Goal: Task Accomplishment & Management: Manage account settings

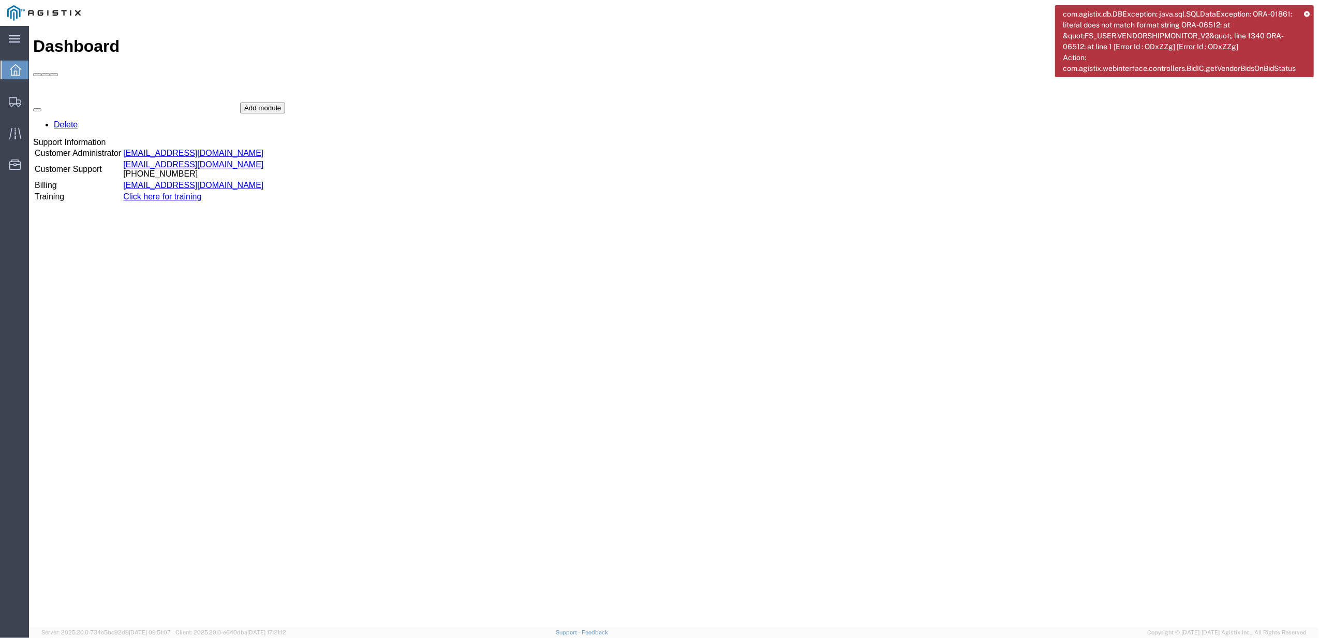
click at [1305, 11] on icon at bounding box center [1307, 14] width 6 height 6
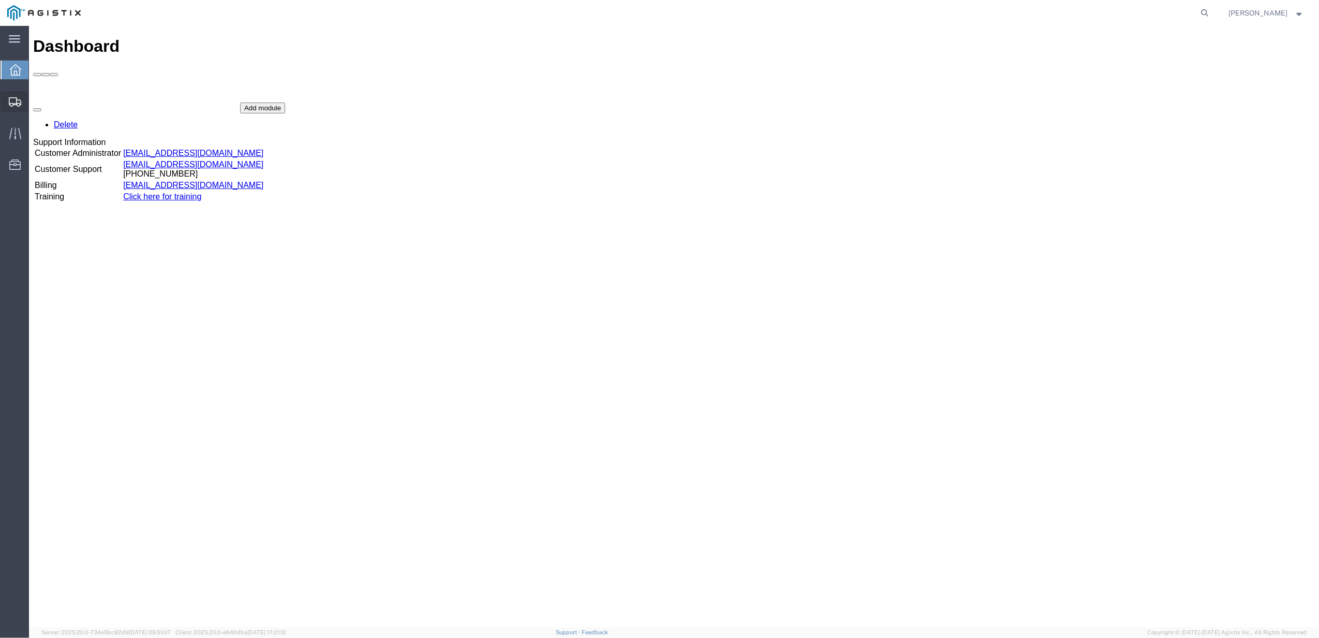
click at [22, 100] on div at bounding box center [15, 101] width 29 height 21
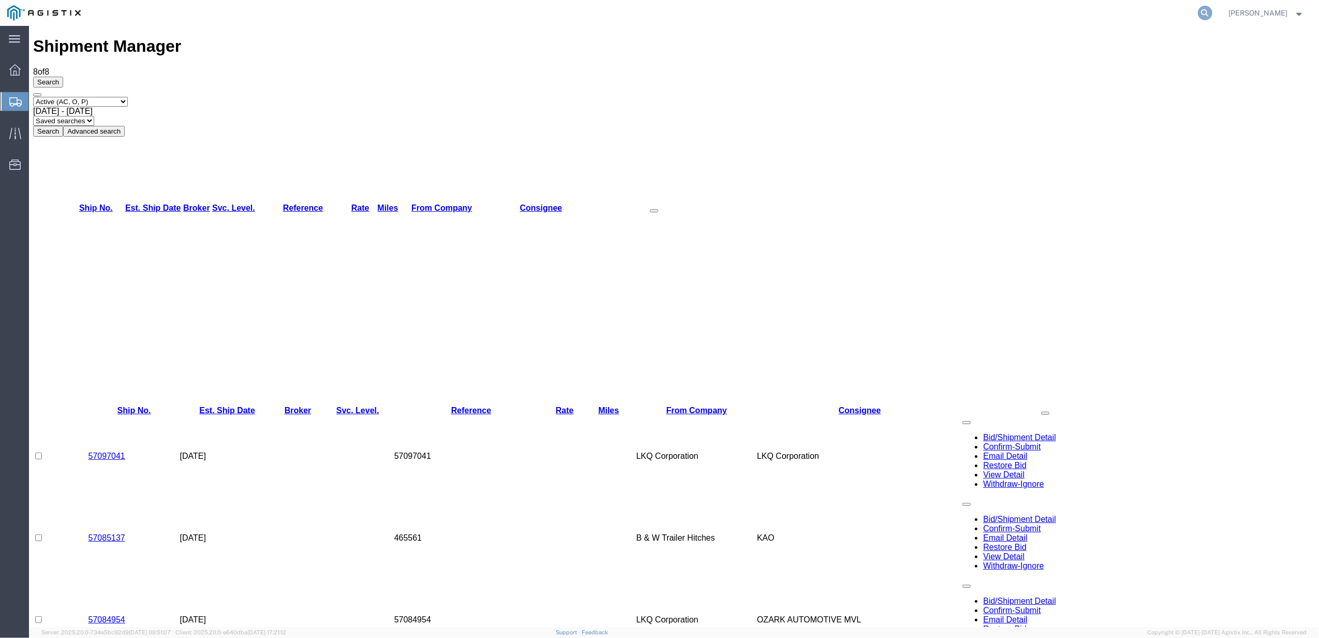
drag, startPoint x: 1193, startPoint y: 15, endPoint x: 1208, endPoint y: 14, distance: 15.0
click at [1204, 14] on agx-global-search at bounding box center [1048, 13] width 331 height 26
click at [1208, 14] on icon at bounding box center [1205, 13] width 14 height 14
click at [1155, 17] on input "search" at bounding box center [1041, 13] width 315 height 25
paste input "55820213"
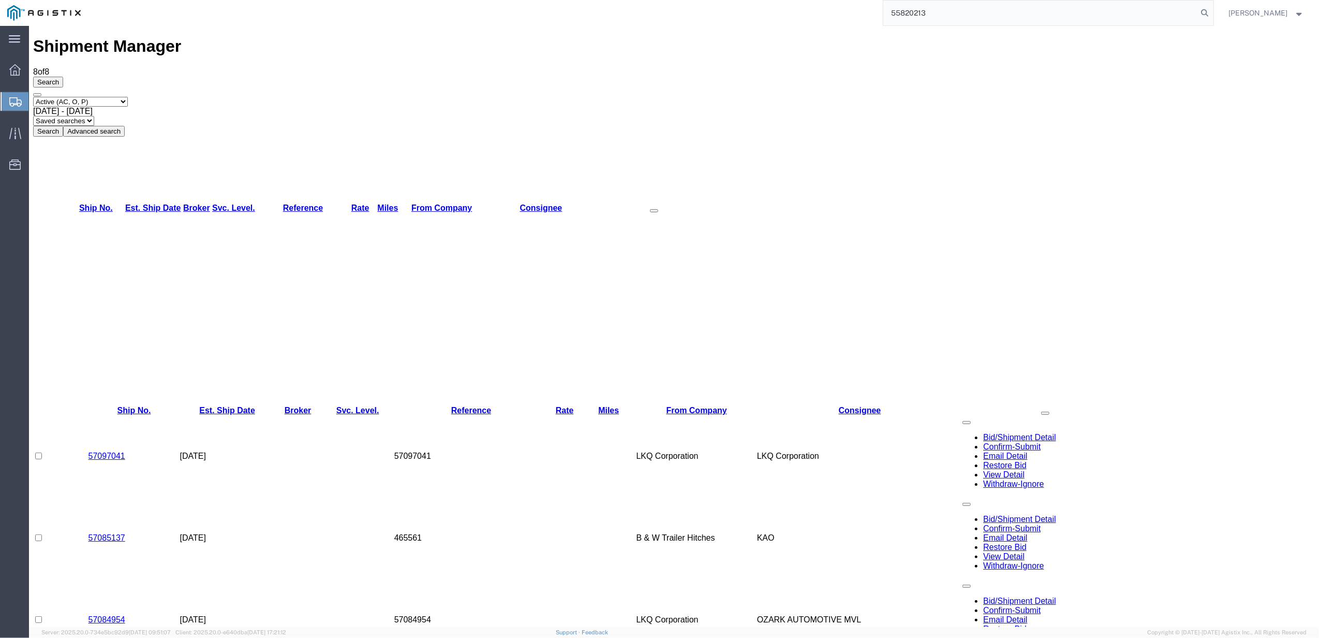
type input "55820213"
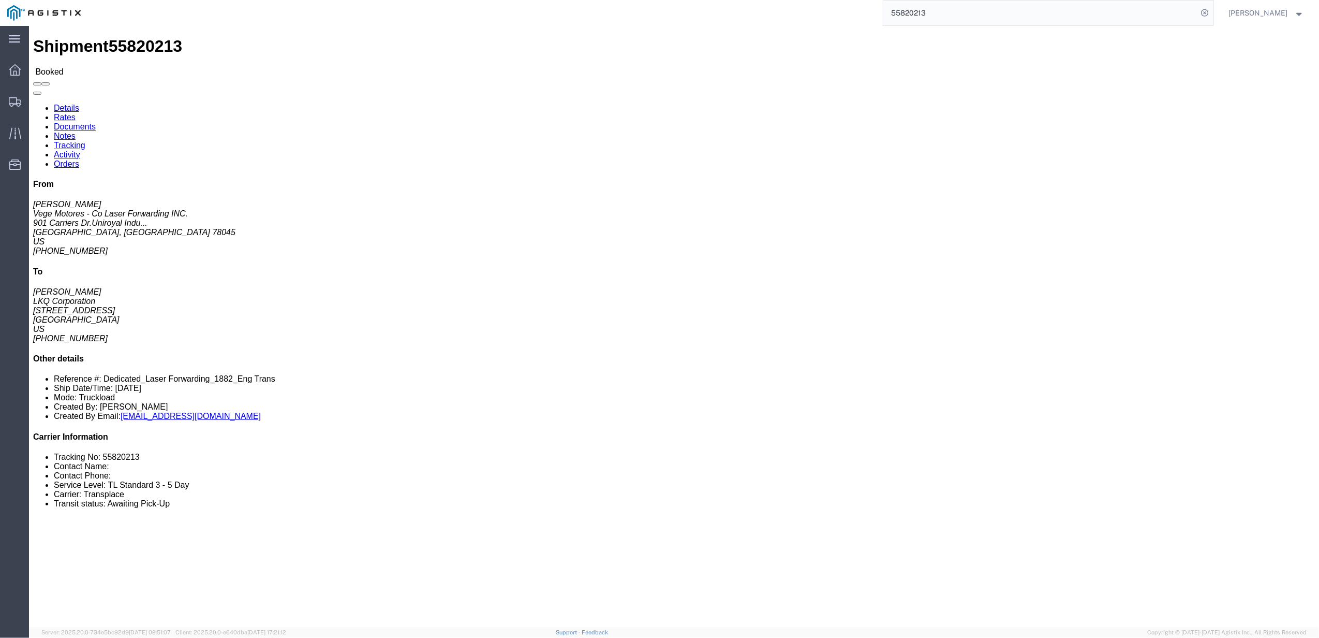
click link "Rates"
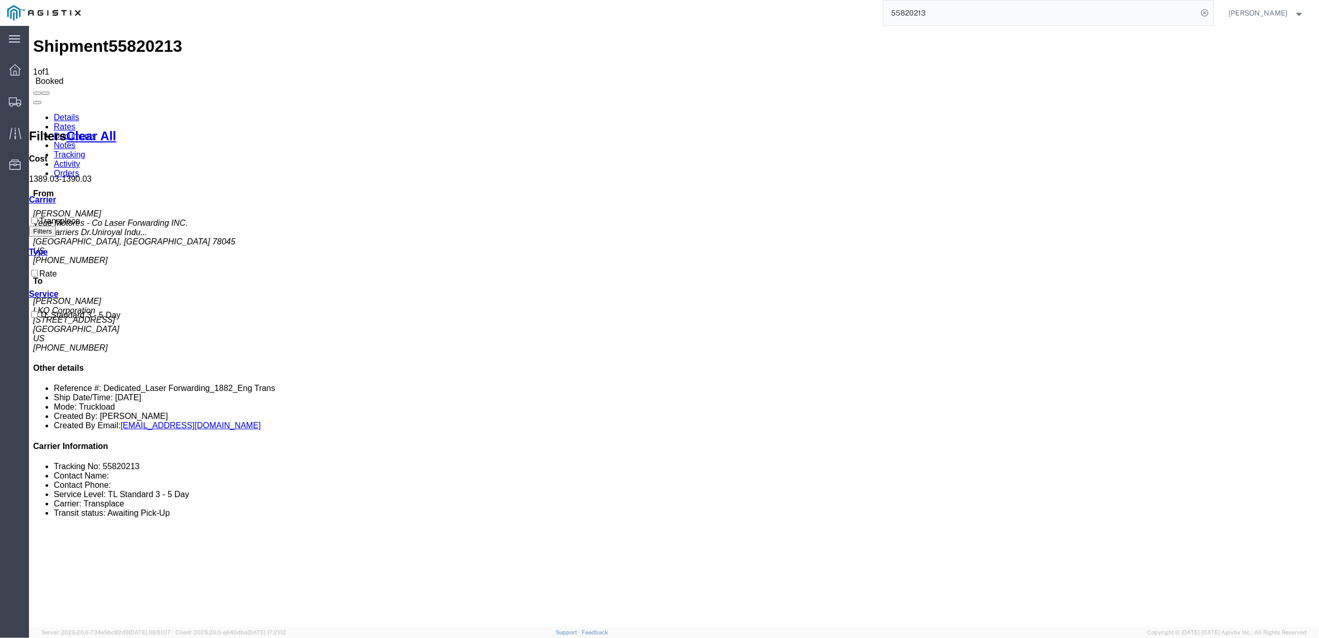
click at [85, 150] on link "Tracking" at bounding box center [70, 154] width 32 height 9
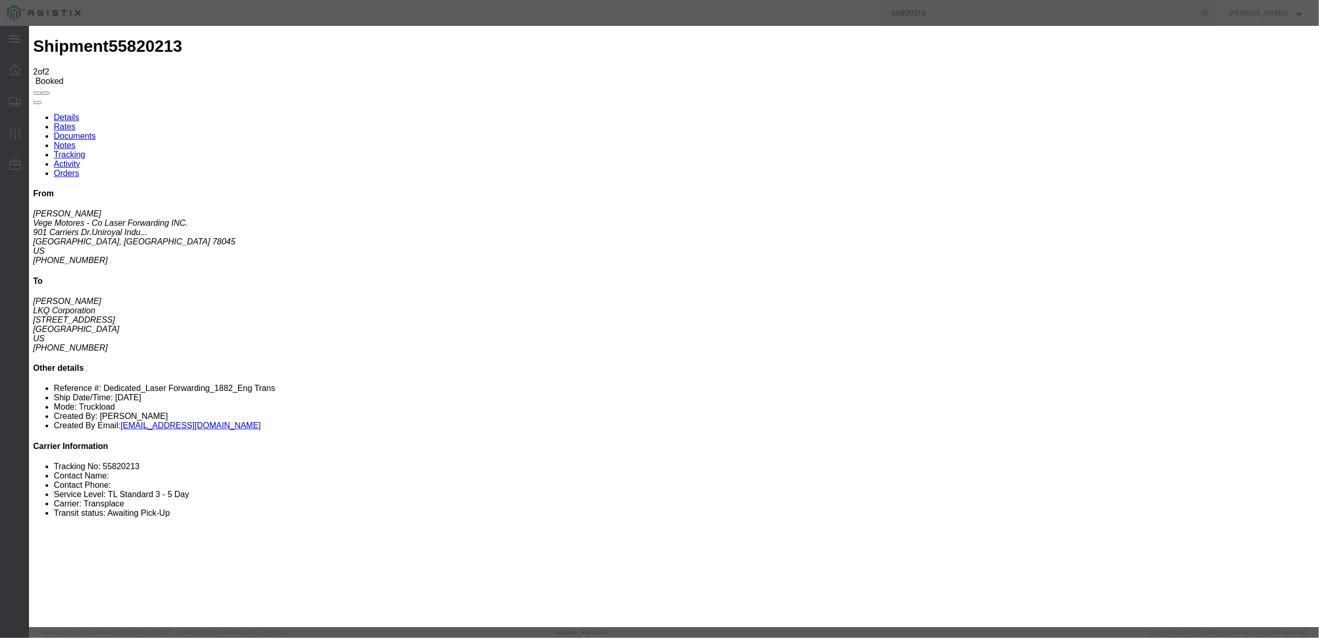
type input "[DATE]"
type input "6:00 PM"
select select "DELIVRED"
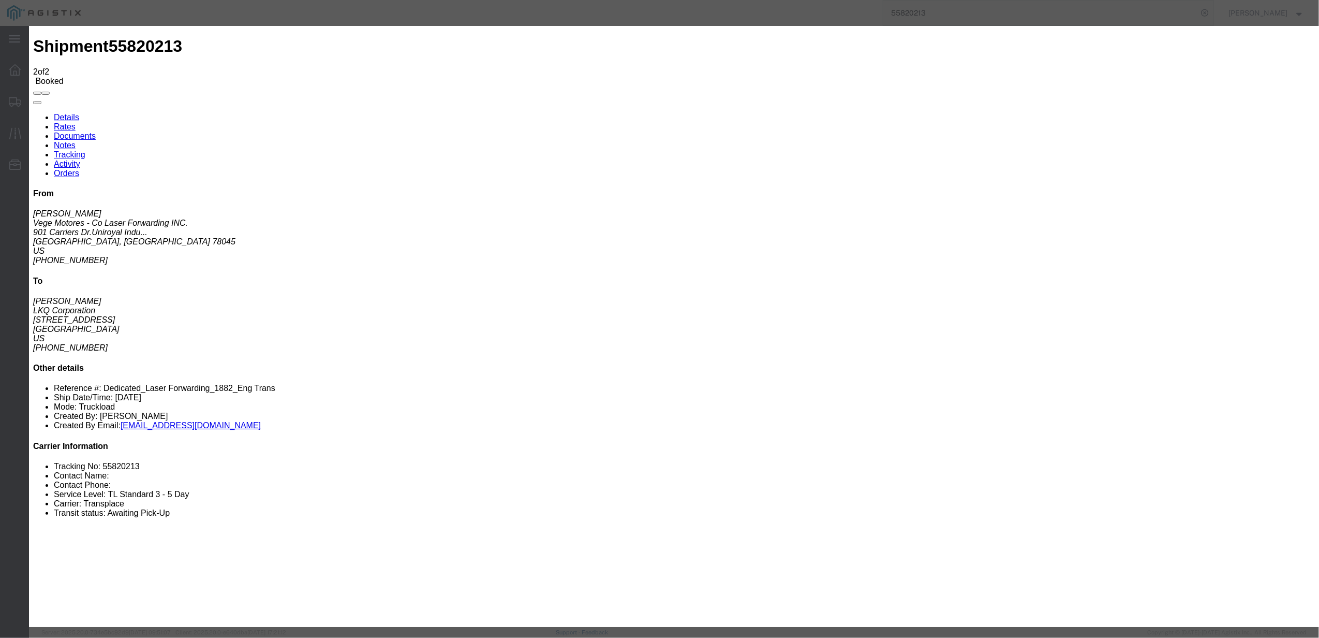
type input "[DATE]"
type input "8:00 AM"
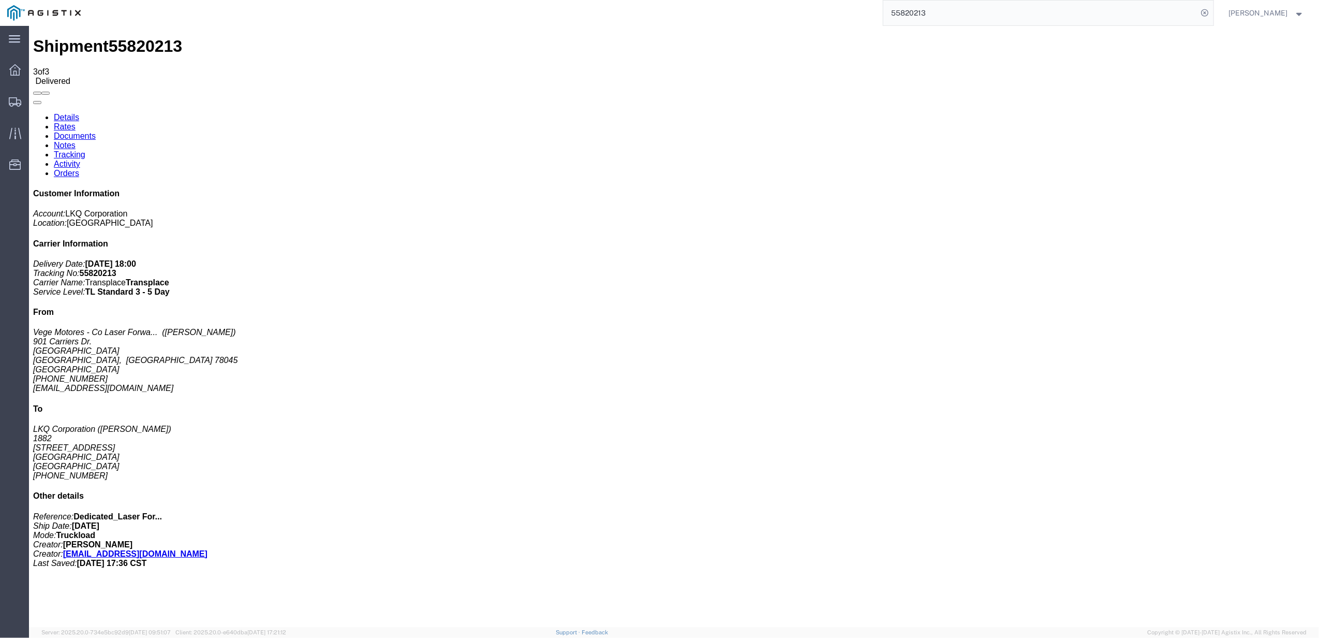
click at [992, 6] on input "55820213" at bounding box center [1041, 13] width 315 height 25
paste input "74460"
paste input "55874460"
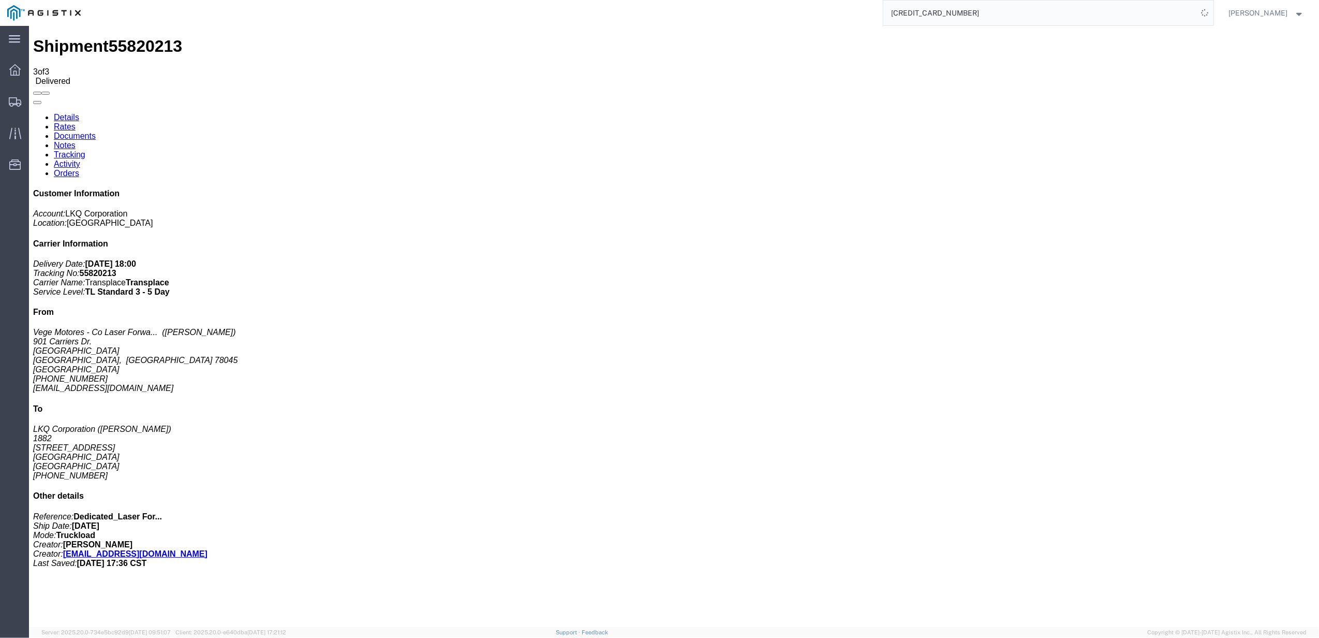
click at [982, 11] on input "[CREDIT_CARD_NUMBER]" at bounding box center [1041, 13] width 315 height 25
paste input "search"
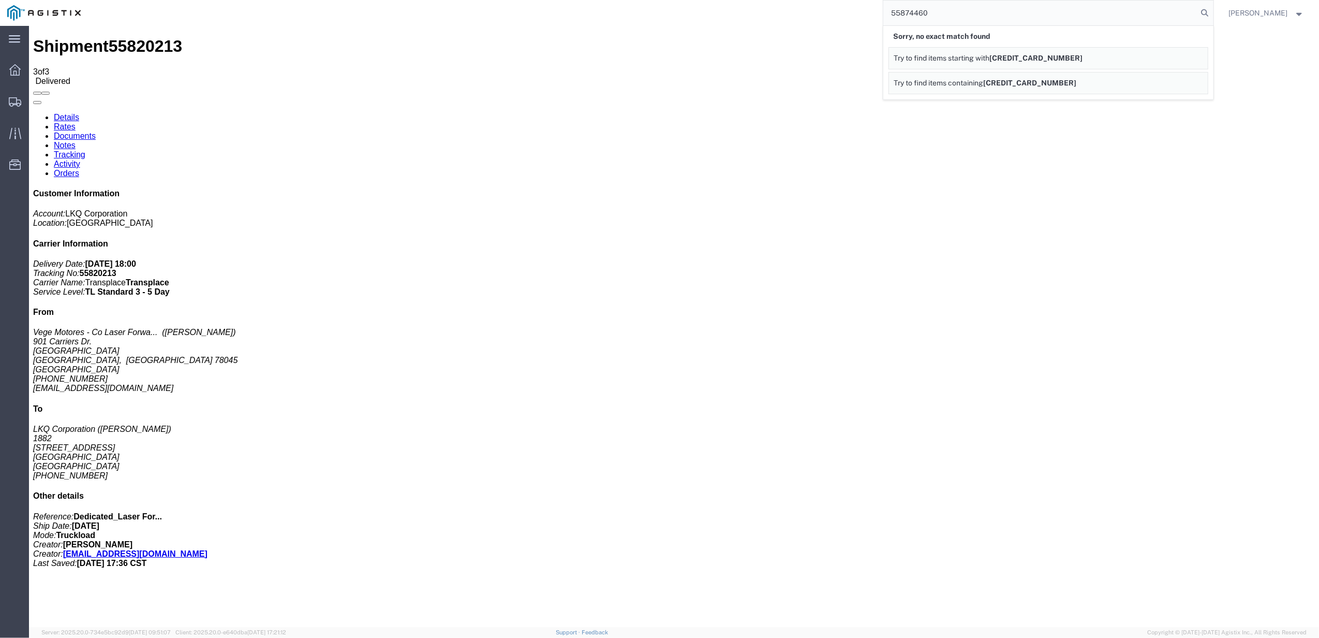
type input "55874460"
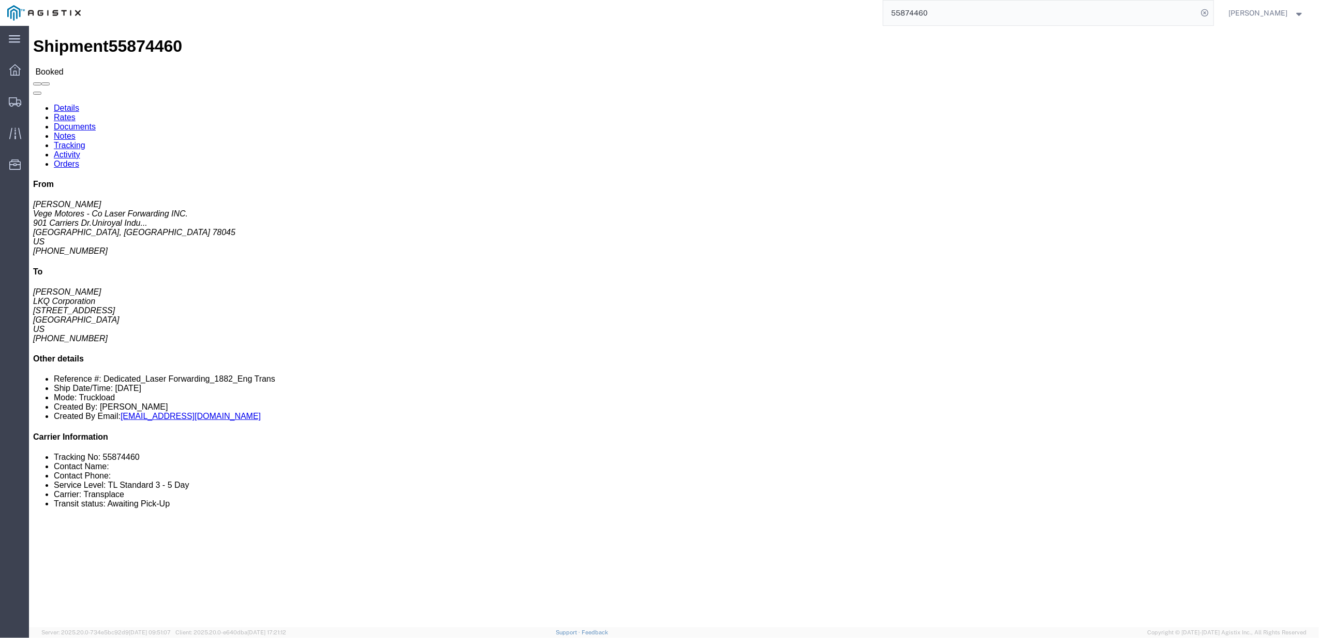
click link "Tracking"
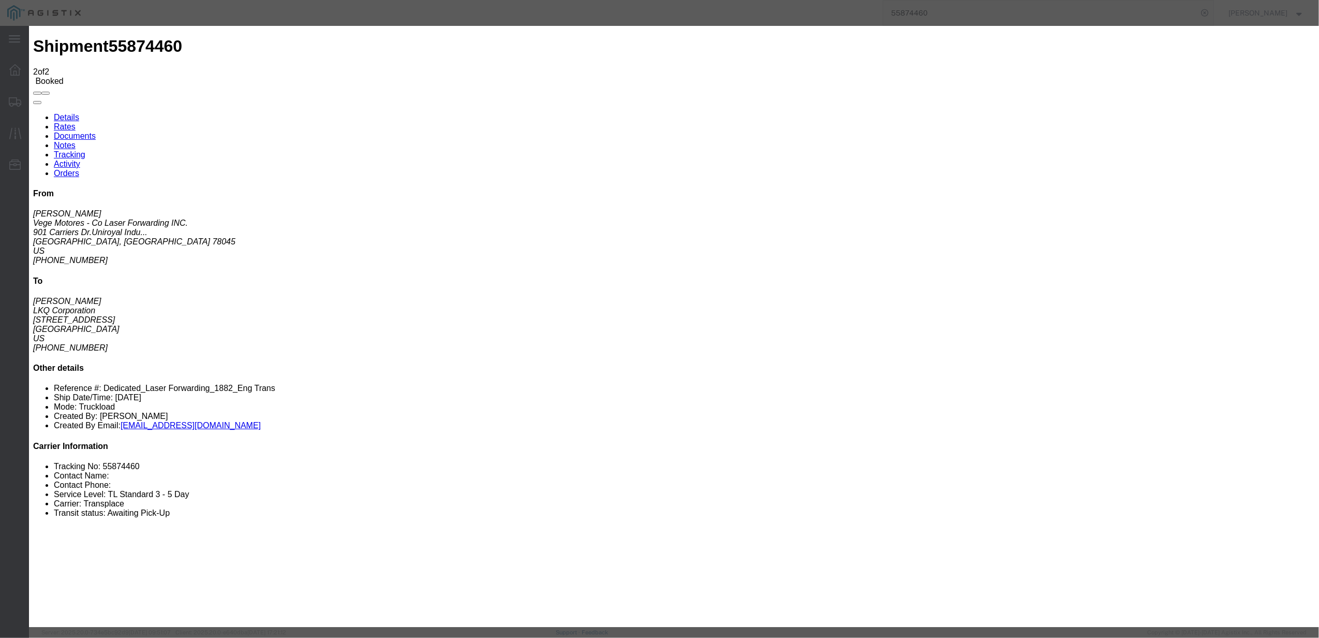
type input "[DATE]"
type input "6:00 PM"
select select "DELIVRED"
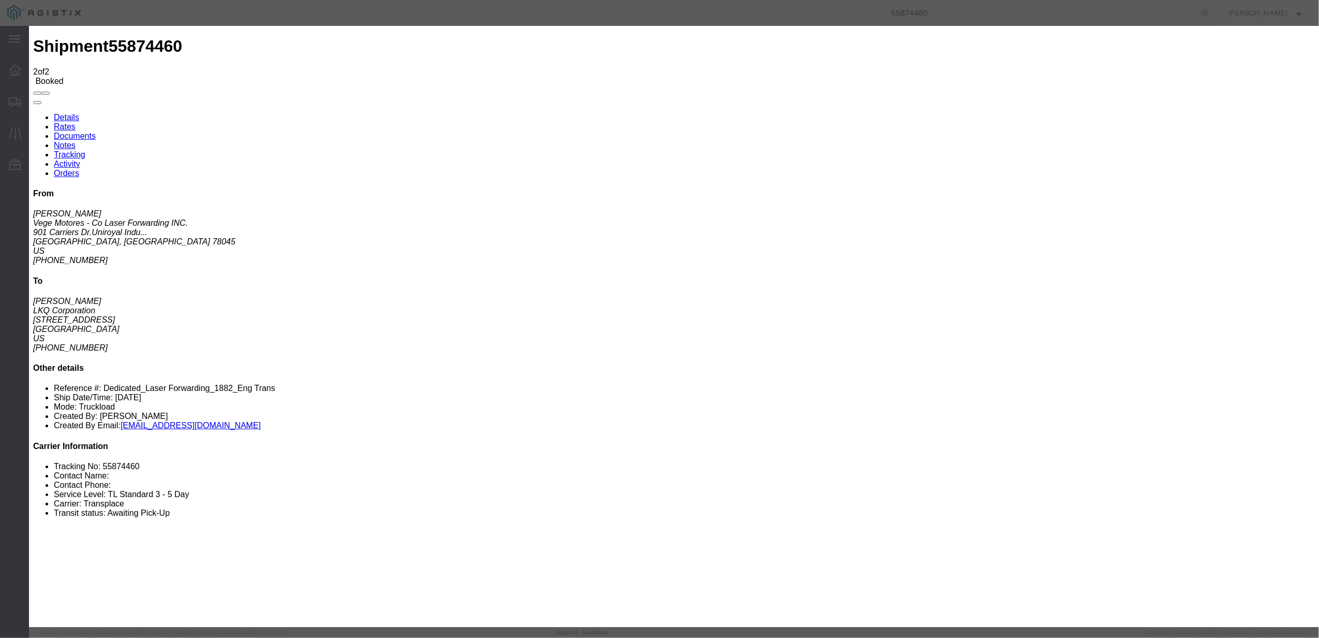
type input "[DATE]"
type input "8:00 AM"
drag, startPoint x: 721, startPoint y: 346, endPoint x: 753, endPoint y: 359, distance: 34.1
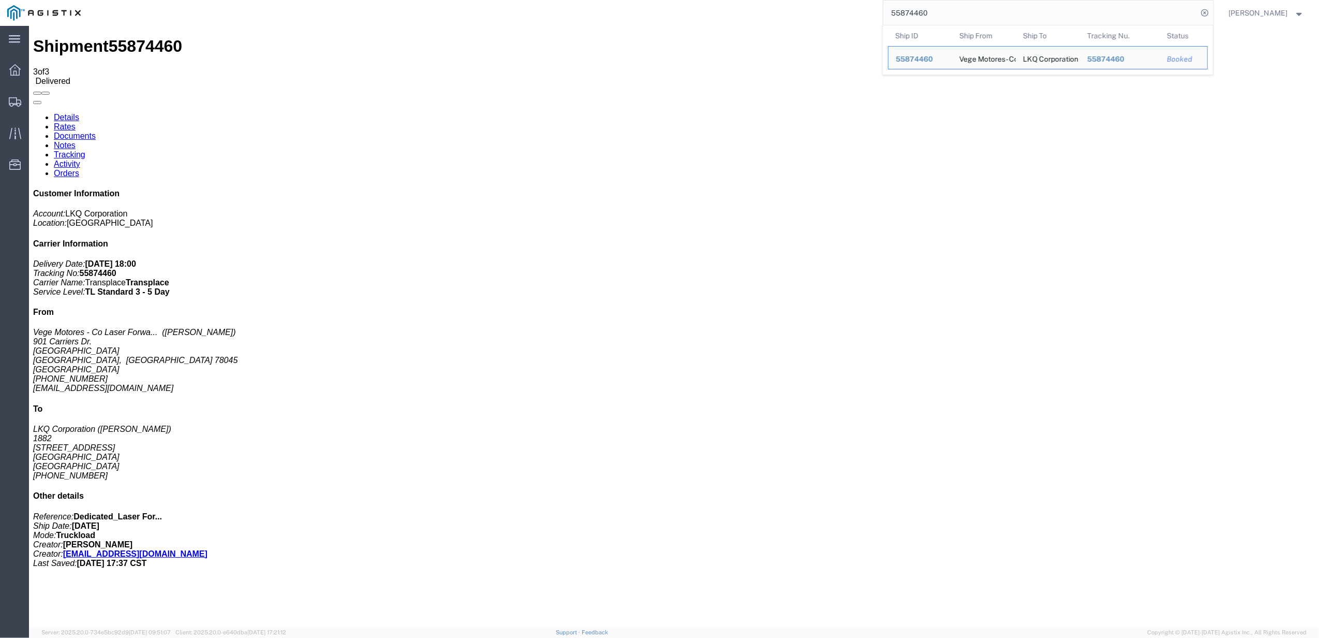
click at [1154, 10] on input "55874460" at bounding box center [1041, 13] width 315 height 25
paste input "65776"
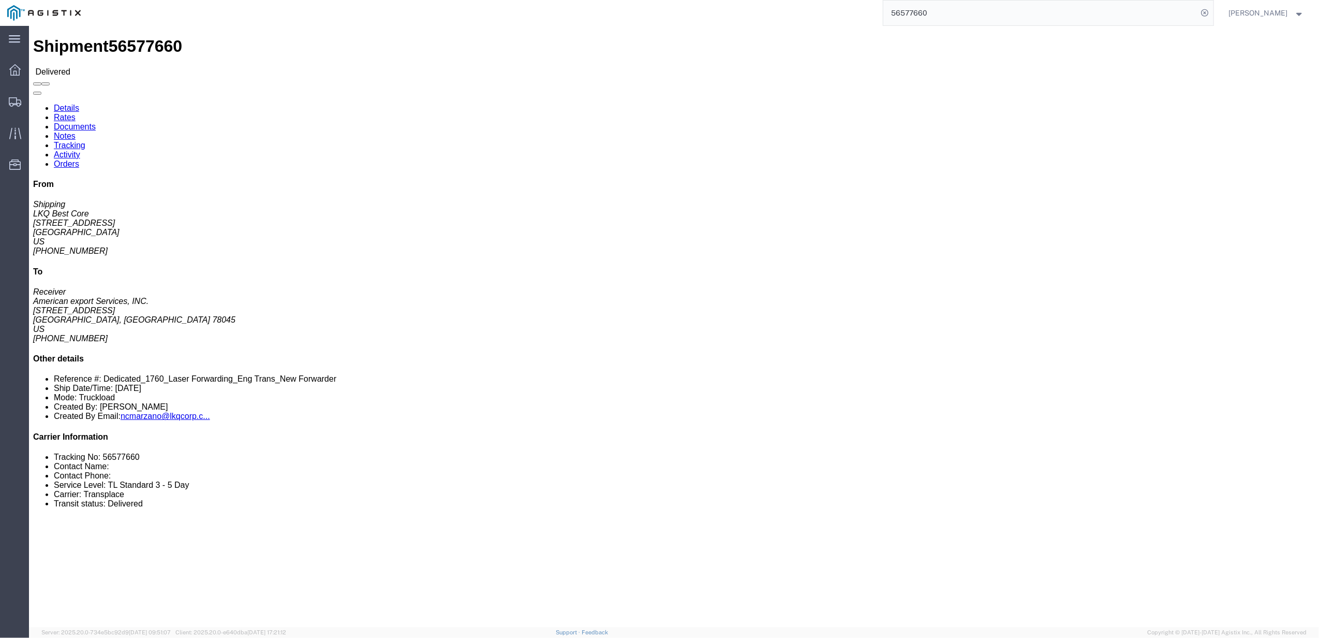
click link "Rates"
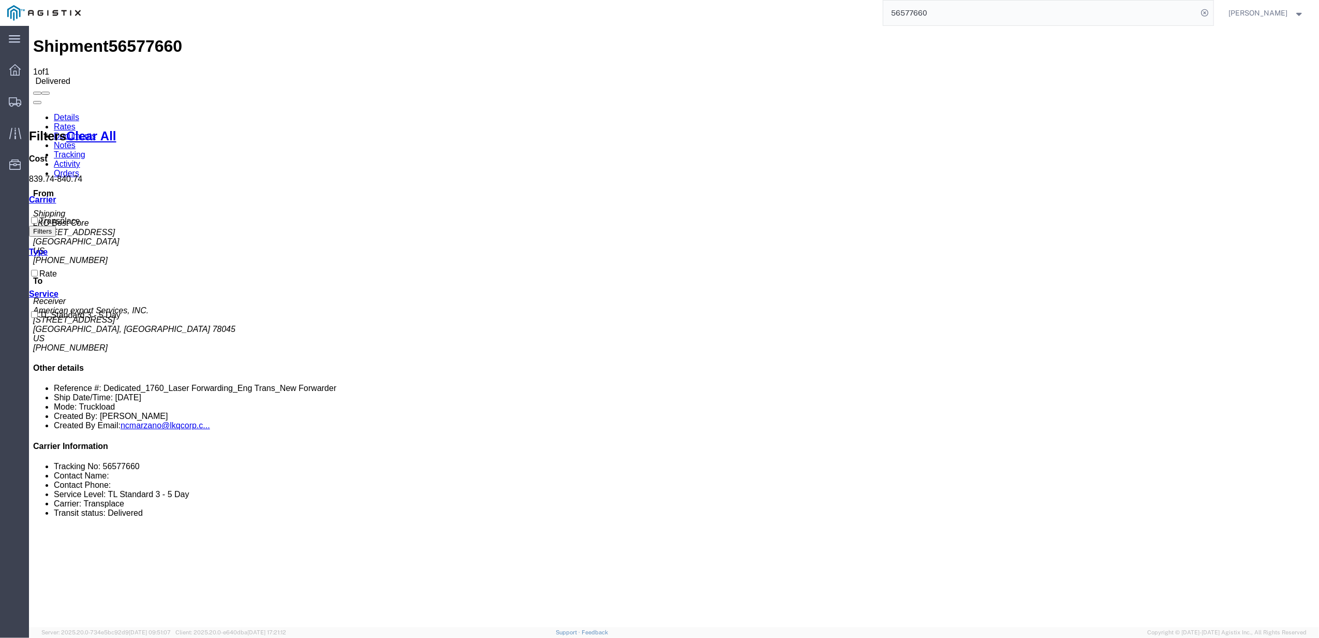
click at [924, 17] on input "56577660" at bounding box center [1041, 13] width 315 height 25
type input "56661595"
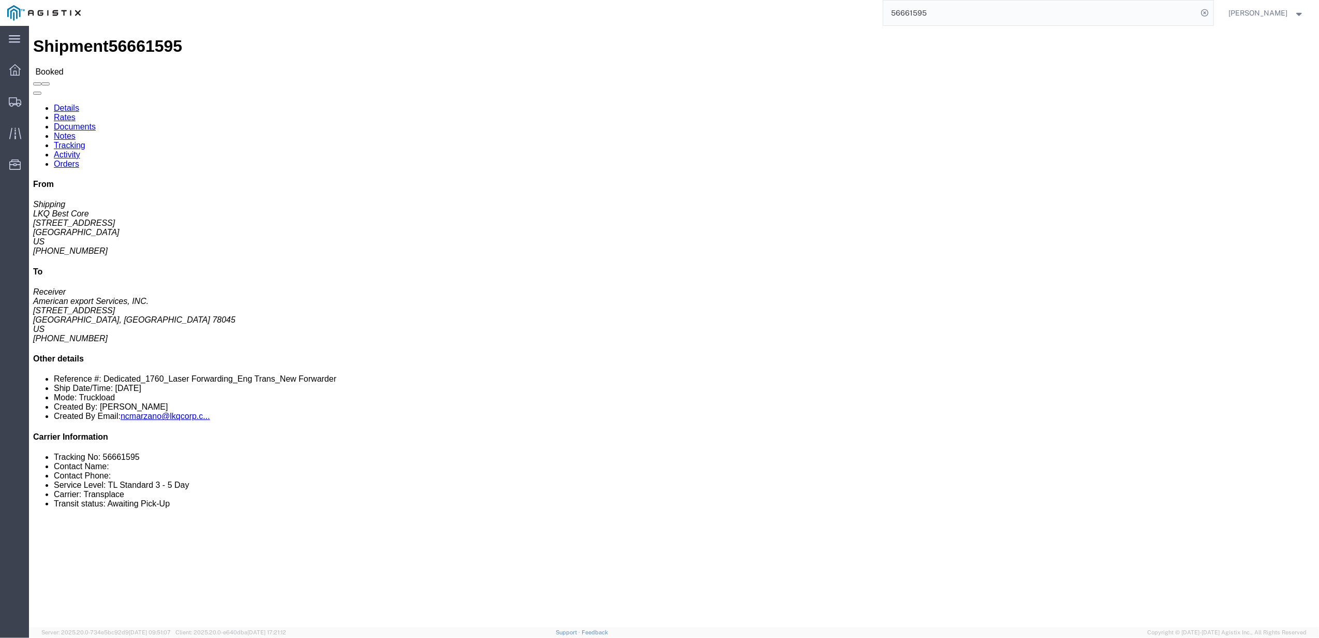
click link "Rates"
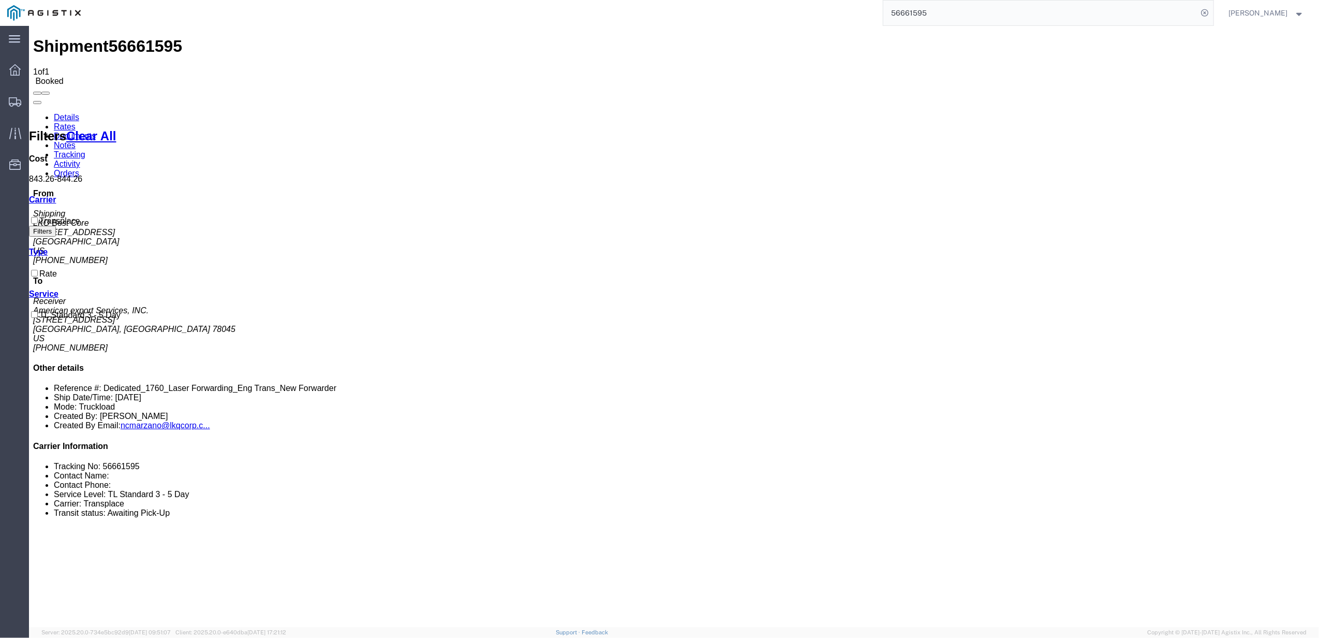
click at [85, 150] on link "Tracking" at bounding box center [70, 154] width 32 height 9
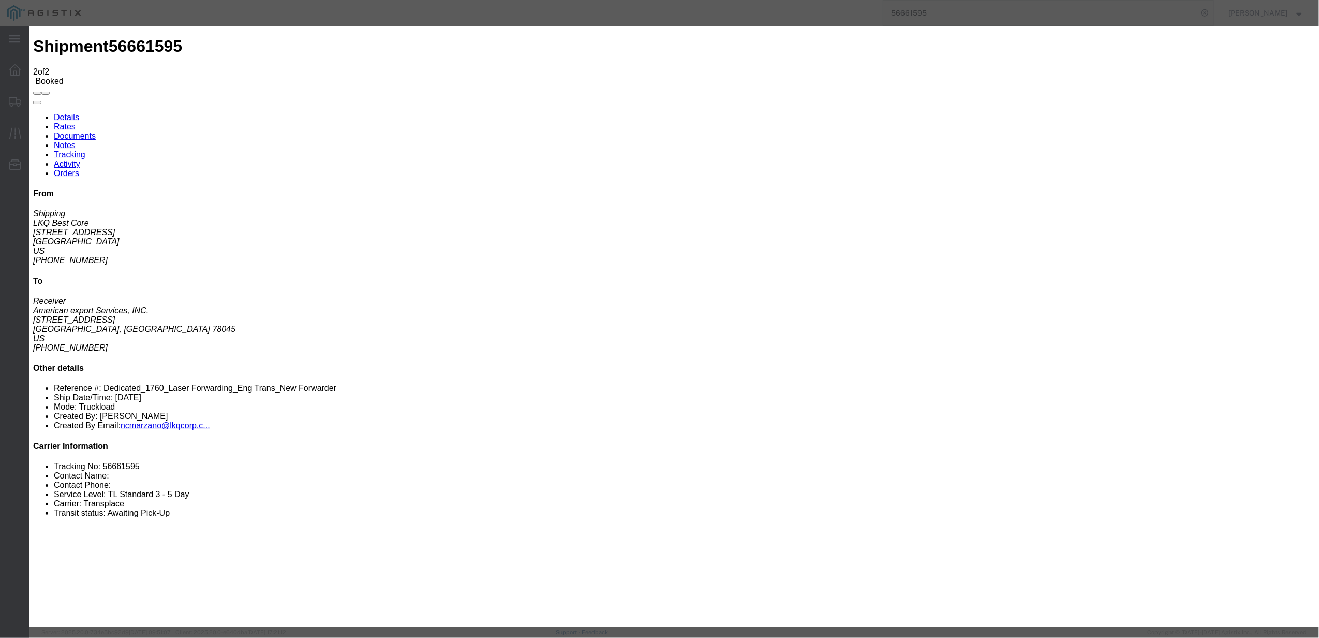
type input "[DATE]"
type input "7:00 PM"
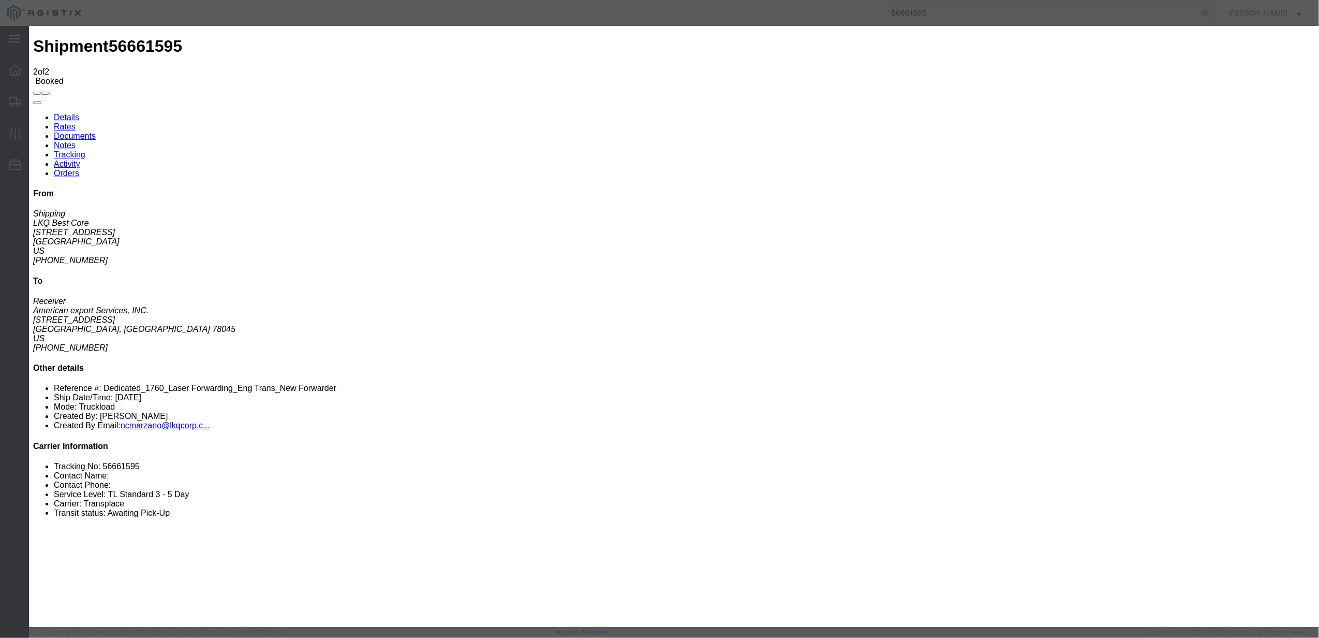
select select "DELIVRED"
type input "[DATE]"
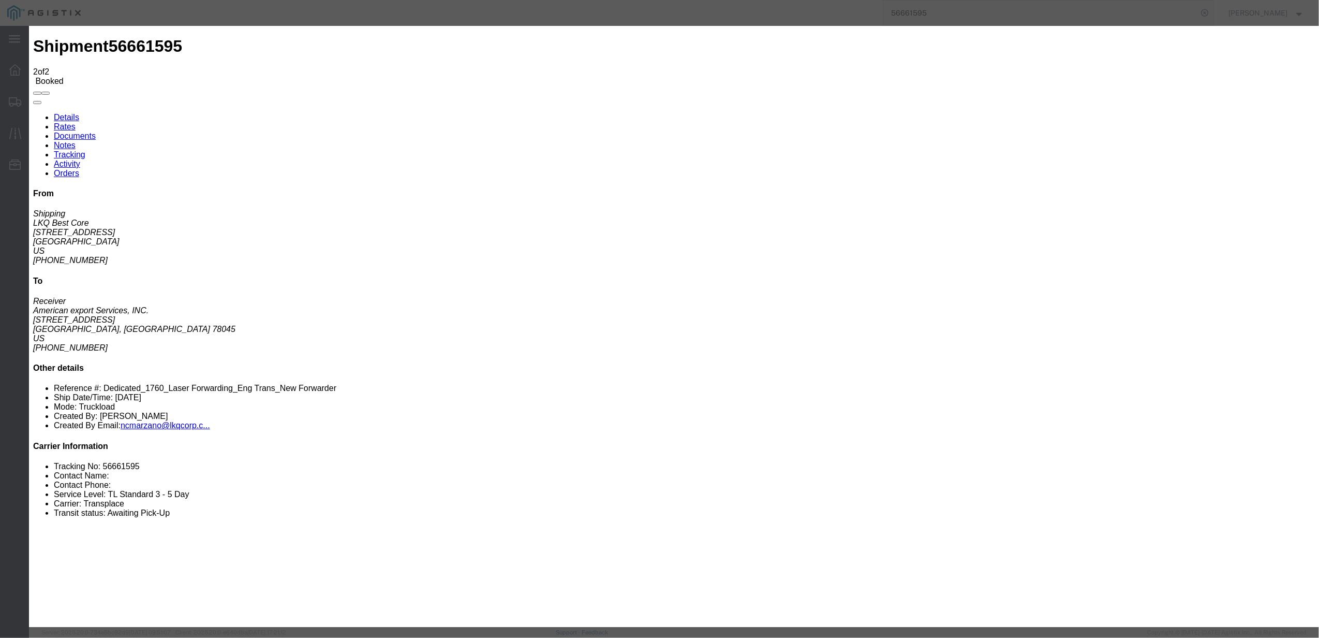
type input "8:00 AM"
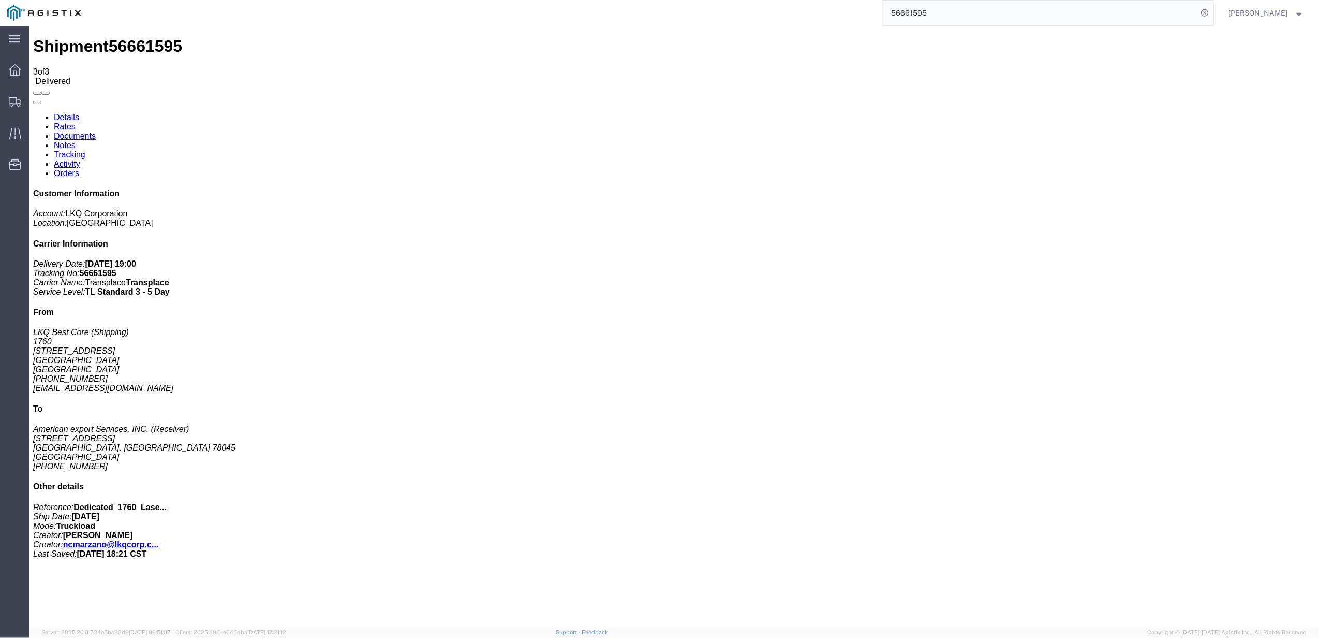
click at [922, 12] on input "56661595" at bounding box center [1041, 13] width 315 height 25
paste input "" 56577660""
drag, startPoint x: 918, startPoint y: 13, endPoint x: 814, endPoint y: 25, distance: 104.8
click at [814, 25] on div "" 56577660" at bounding box center [651, 13] width 1126 height 26
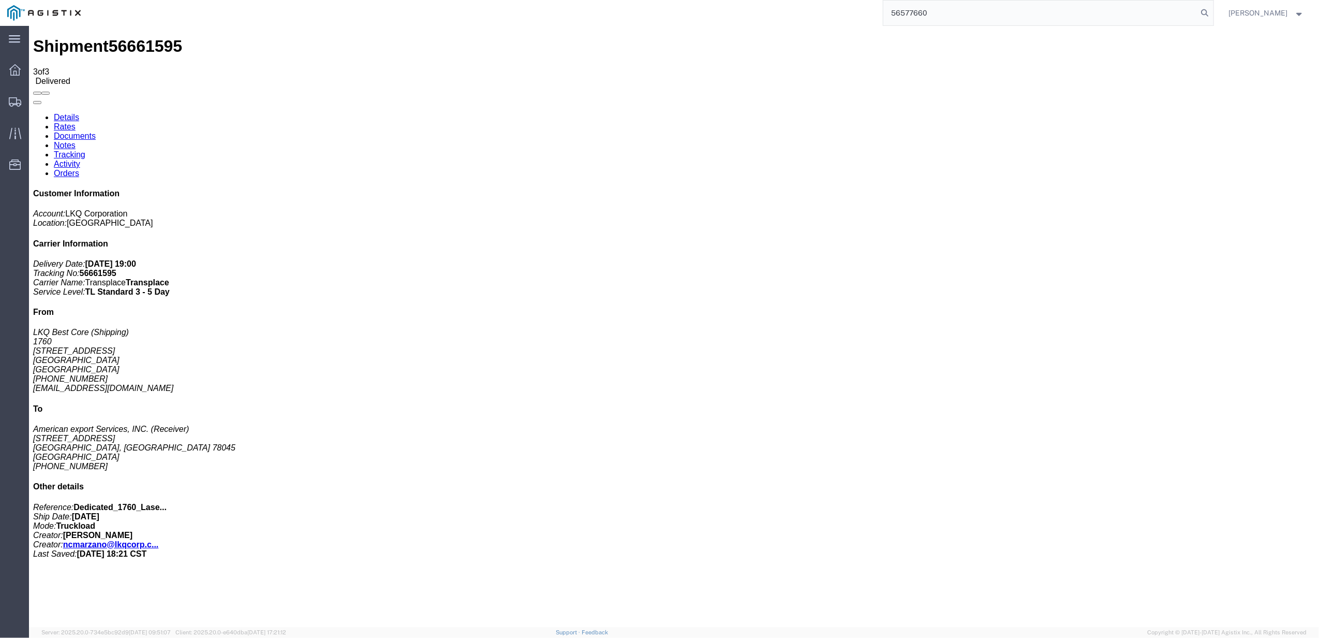
type input "56577660"
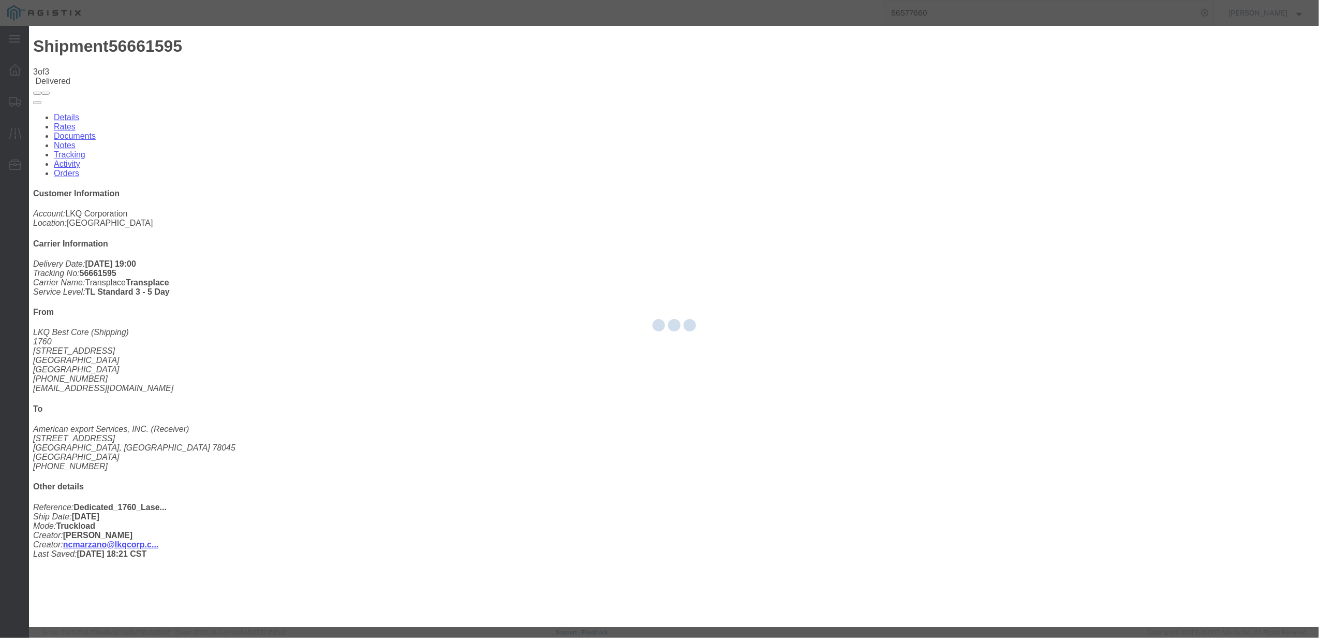
type input "[DATE]"
type input "7:00 PM"
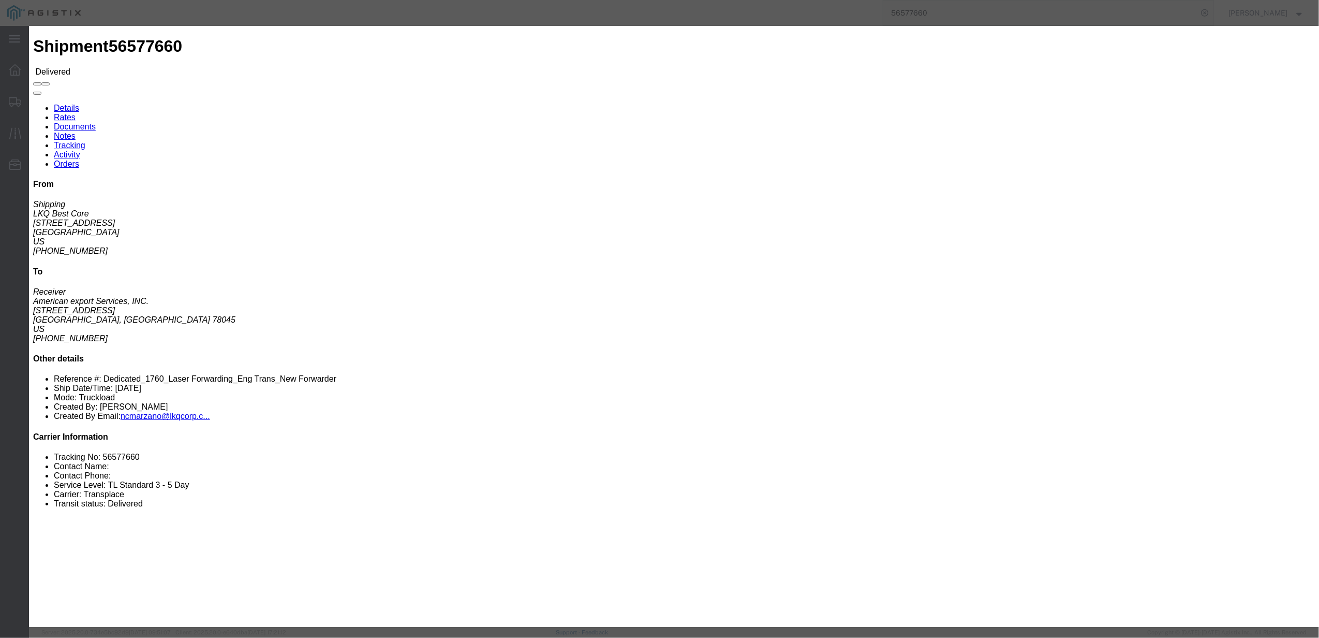
click body "Shipment 56577660 Delivered Details Rates Documents Notes Tracking Activity Ord…"
click icon "button"
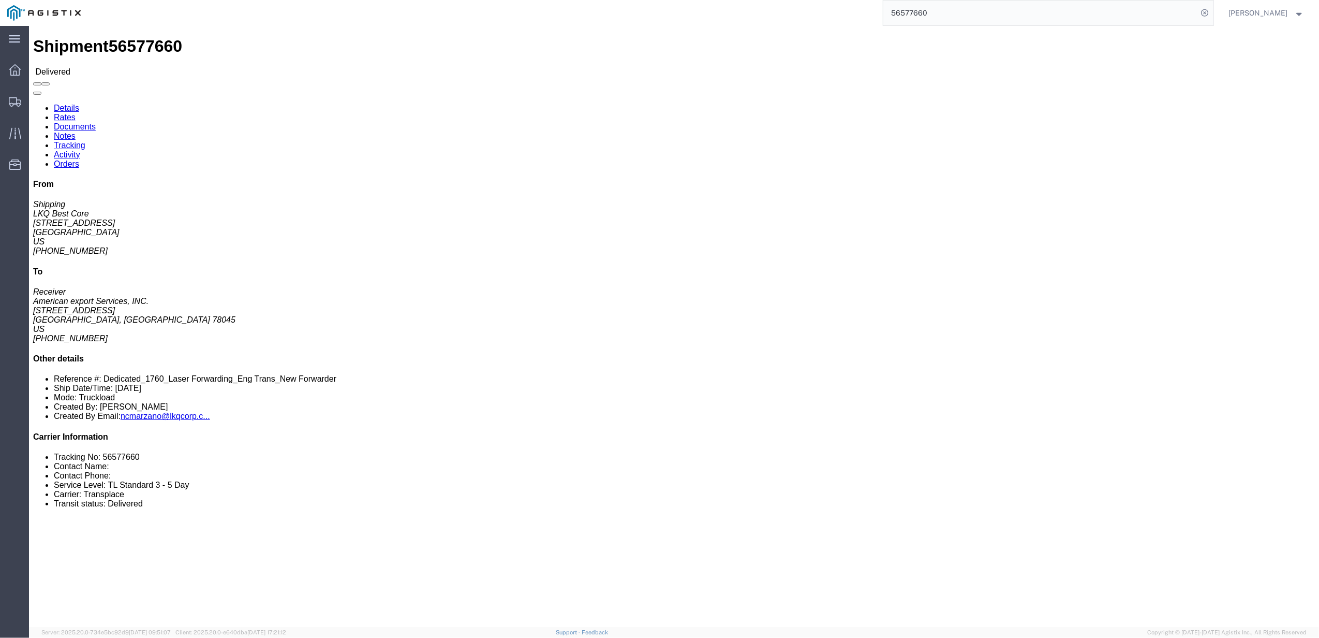
click link "Tracking"
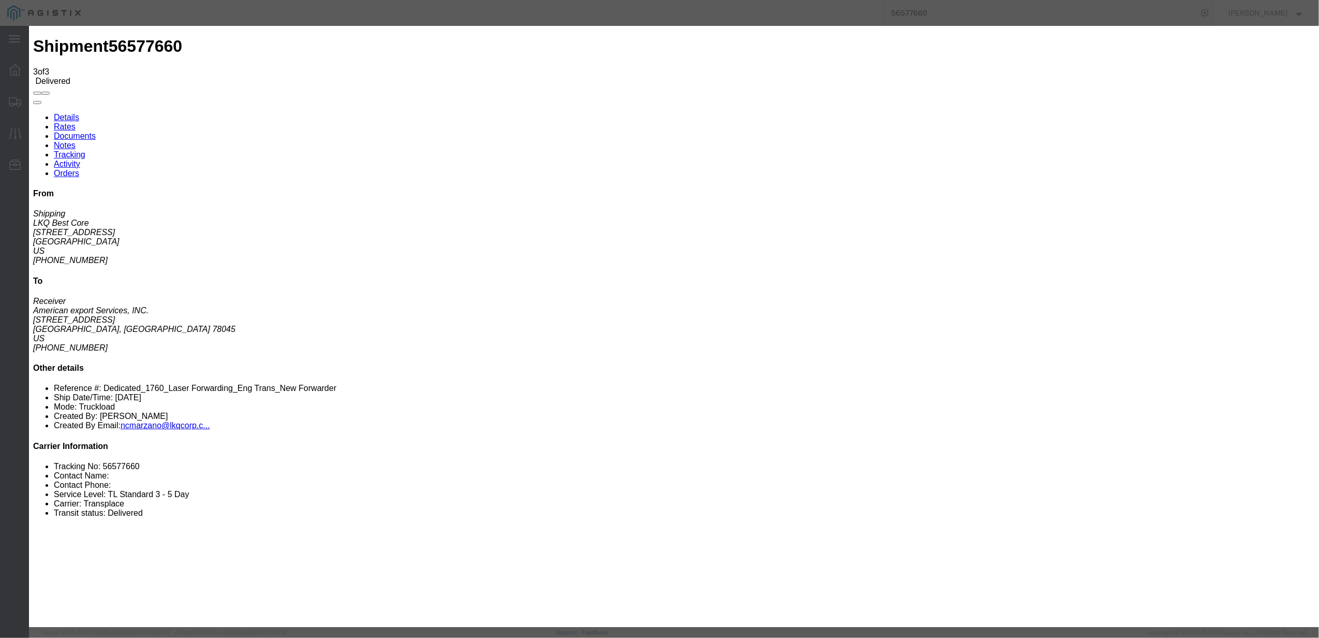
type input "[DATE]"
type input "7:00 PM"
select select "DELIVRED"
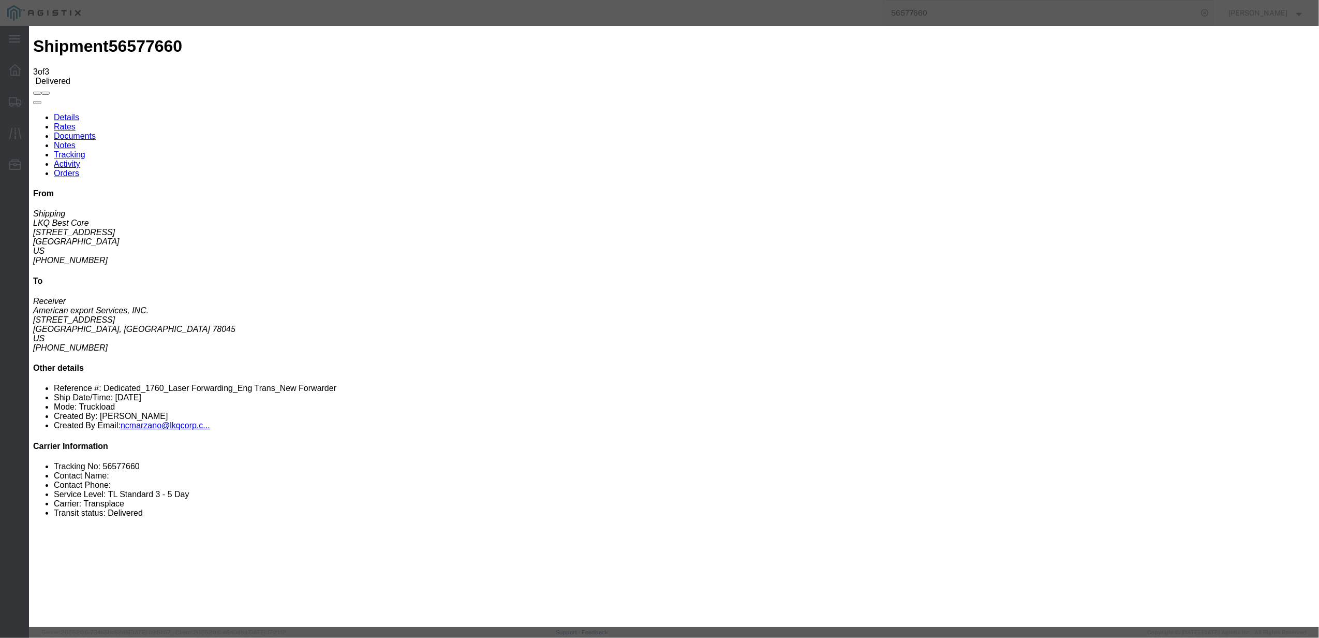
type input "[DATE]"
